Goal: Task Accomplishment & Management: Complete application form

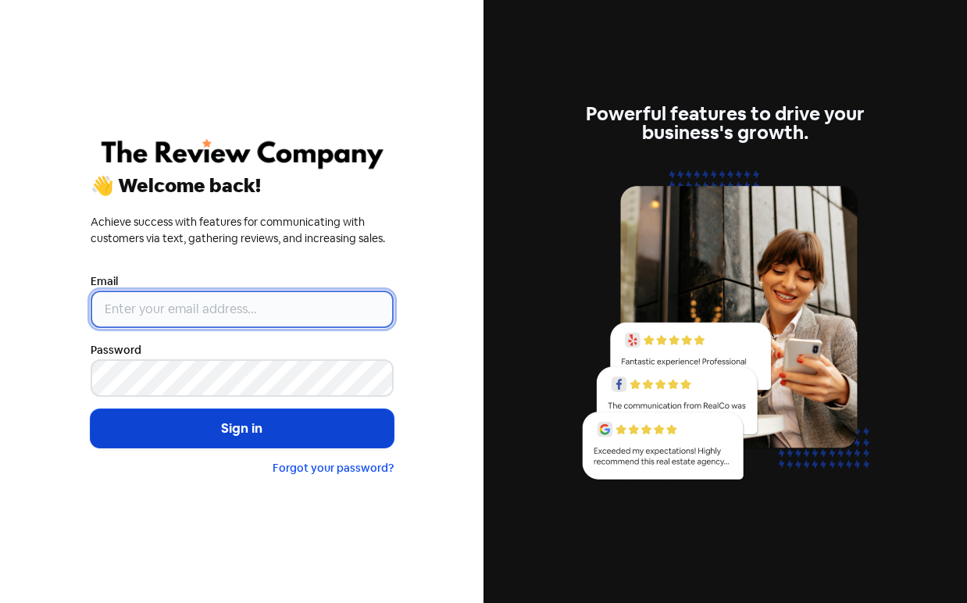
type input "[PERSON_NAME][EMAIL_ADDRESS][DOMAIN_NAME]"
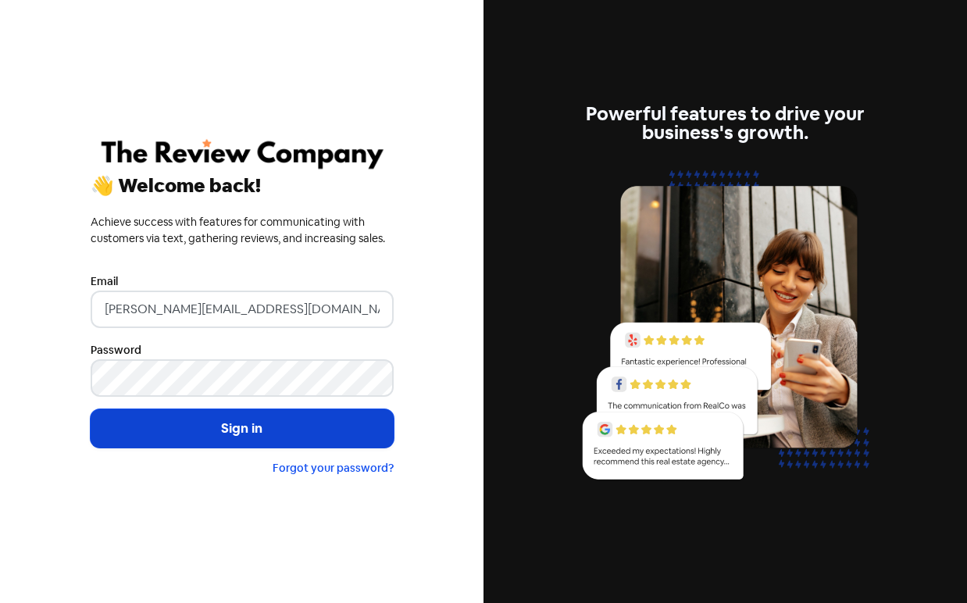
click at [226, 419] on button "Sign in" at bounding box center [242, 428] width 303 height 39
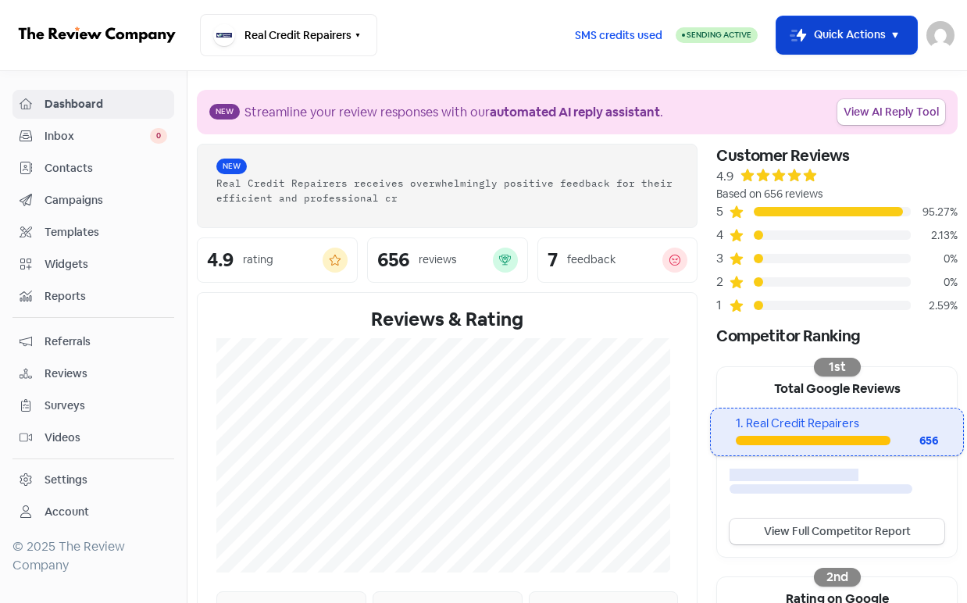
click at [881, 43] on button "Icon For Thunder-move Quick Actions" at bounding box center [846, 34] width 141 height 37
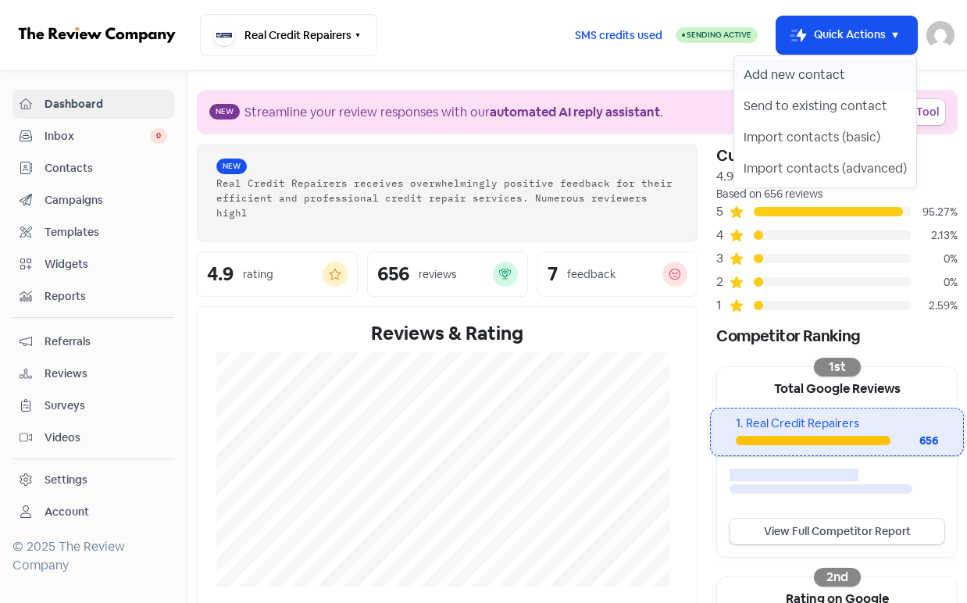
click at [876, 80] on button "Add new contact" at bounding box center [825, 74] width 182 height 31
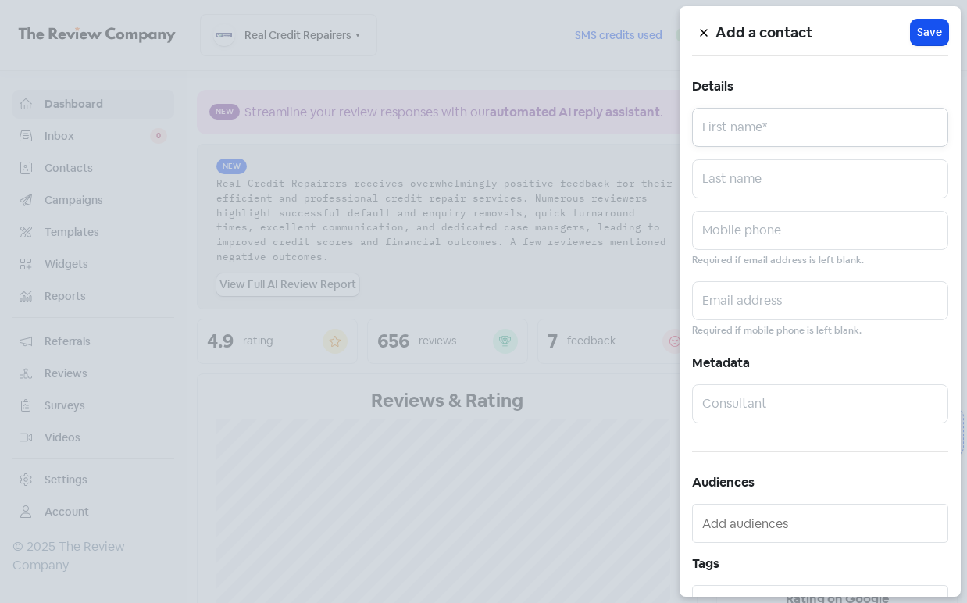
drag, startPoint x: 813, startPoint y: 108, endPoint x: 810, endPoint y: 116, distance: 8.9
click at [813, 108] on input "text" at bounding box center [820, 127] width 256 height 39
paste input "[PERSON_NAME]"
click at [767, 128] on input "[PERSON_NAME]" at bounding box center [820, 127] width 256 height 39
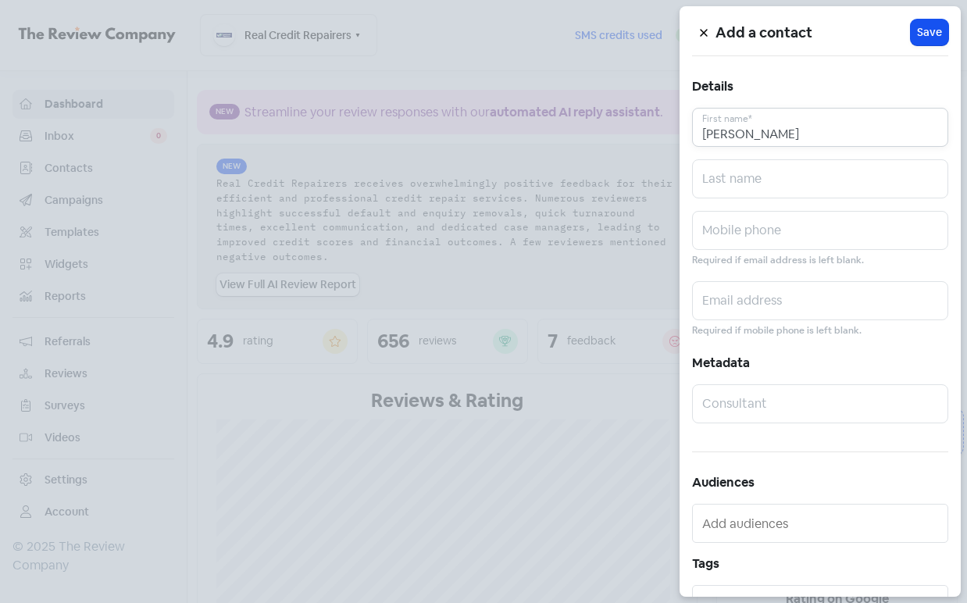
click at [789, 136] on input "[PERSON_NAME]" at bounding box center [820, 127] width 256 height 39
drag, startPoint x: 789, startPoint y: 136, endPoint x: 828, endPoint y: 136, distance: 39.0
click at [828, 136] on input "[PERSON_NAME]" at bounding box center [820, 127] width 256 height 39
type input "[PERSON_NAME]"
click at [793, 187] on input "text" at bounding box center [820, 178] width 256 height 39
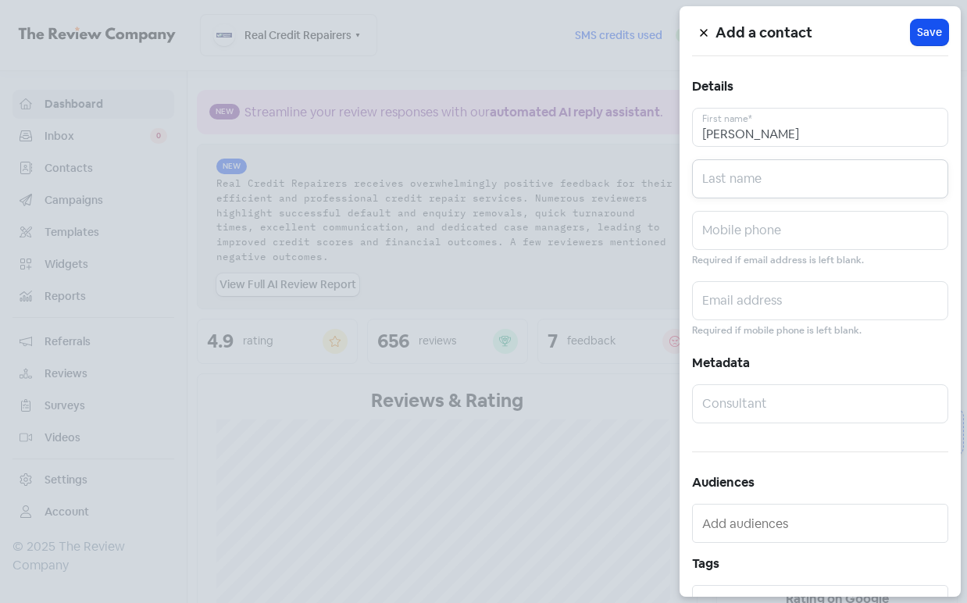
paste input "[PERSON_NAME]"
type input "[PERSON_NAME]"
click at [789, 238] on input "text" at bounding box center [820, 230] width 256 height 39
paste input "0421739774"
type input "0421739774"
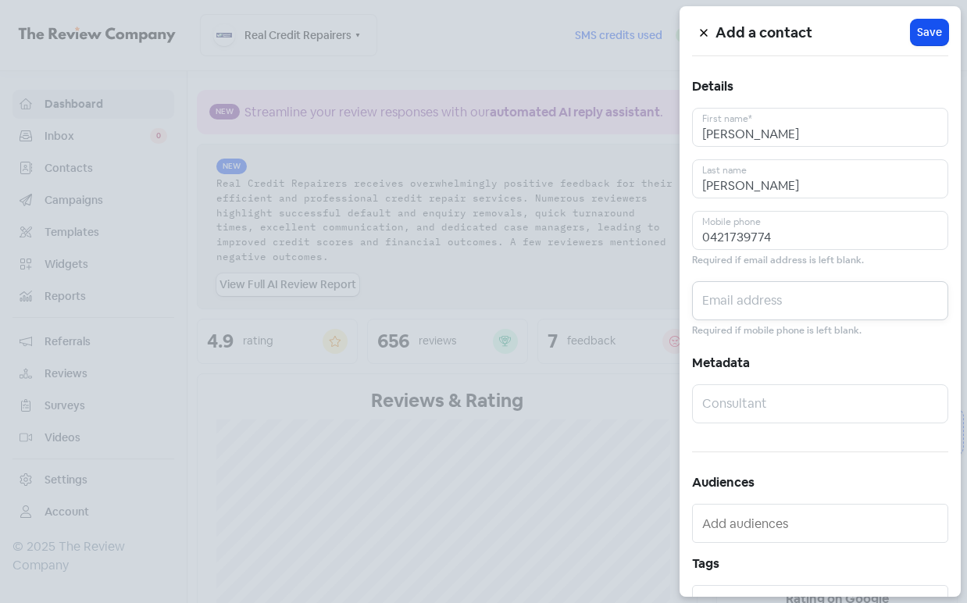
click at [828, 301] on input "text" at bounding box center [820, 300] width 256 height 39
paste input "[EMAIL_ADDRESS][DOMAIN_NAME]"
type input "[EMAIL_ADDRESS][DOMAIN_NAME]"
click at [917, 30] on span "Save" at bounding box center [929, 32] width 25 height 16
